Goal: Information Seeking & Learning: Learn about a topic

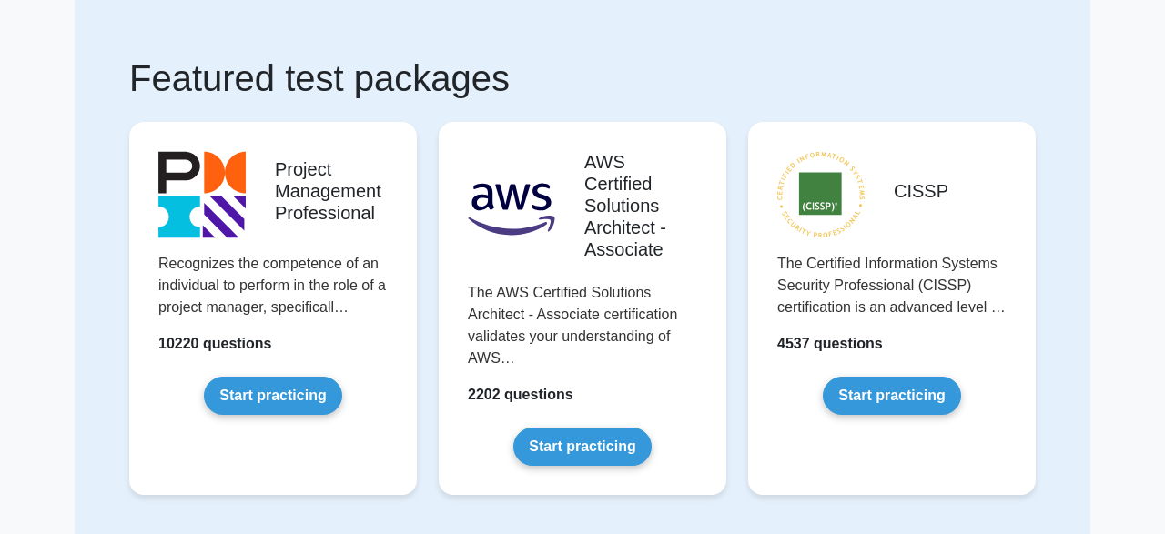
scroll to position [95, 0]
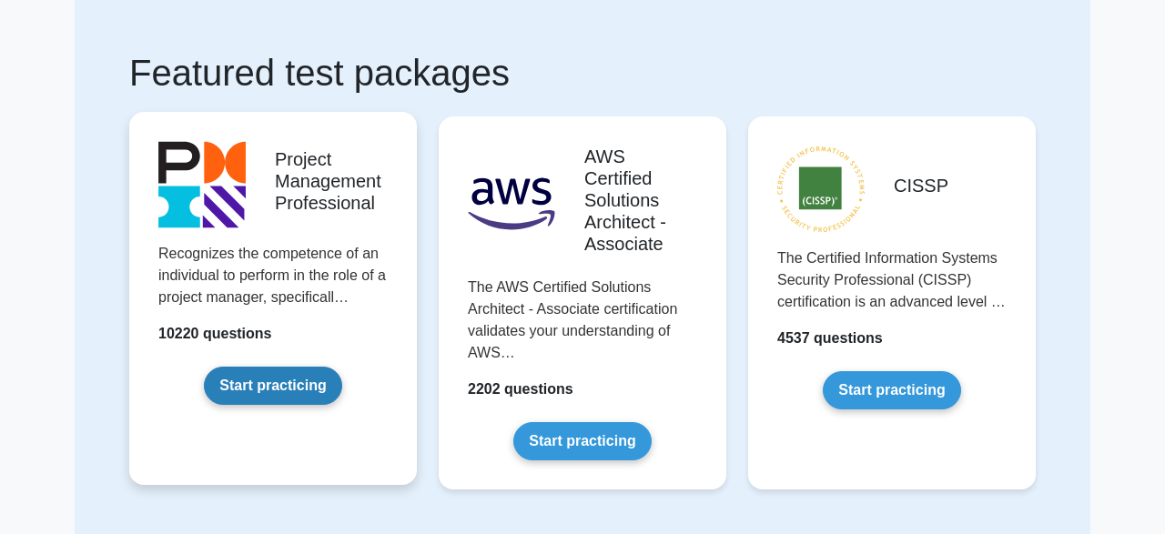
click at [268, 372] on link "Start practicing" at bounding box center [272, 386] width 137 height 38
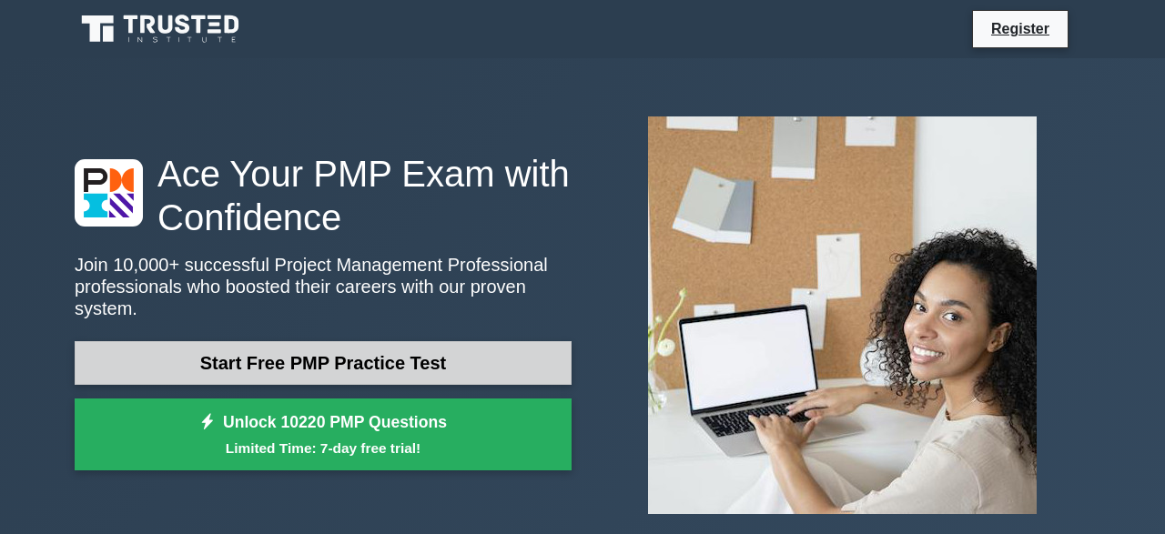
click at [286, 345] on link "Start Free PMP Practice Test" at bounding box center [323, 363] width 497 height 44
